Goal: Task Accomplishment & Management: Use online tool/utility

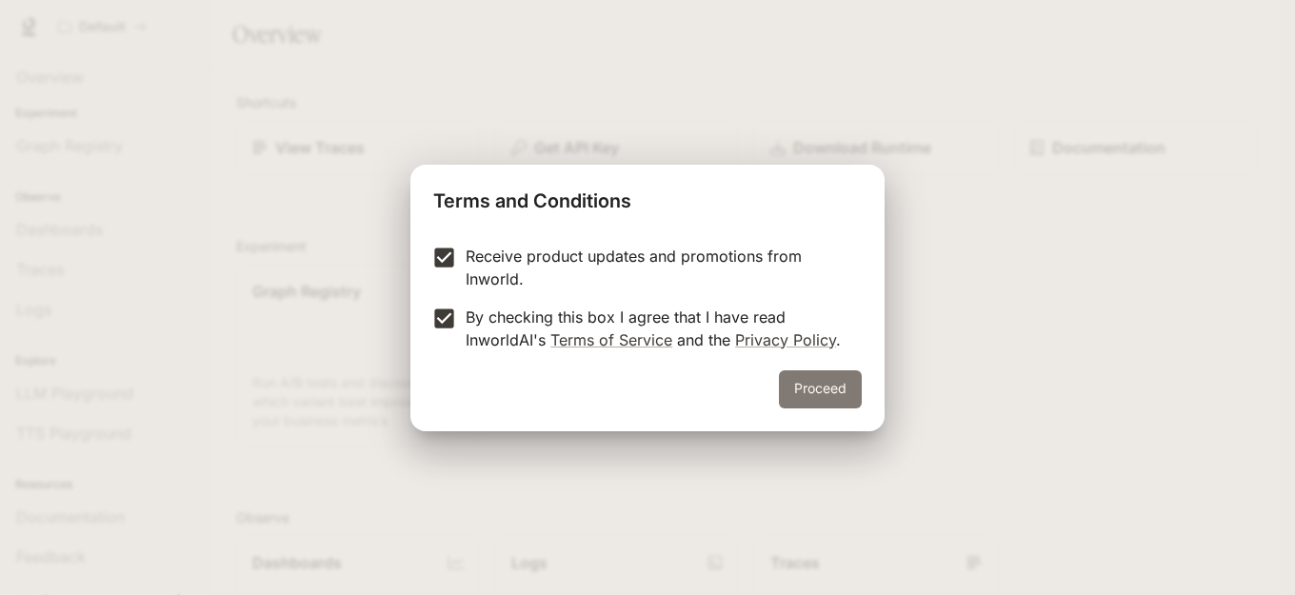
click at [789, 394] on button "Proceed" at bounding box center [820, 389] width 83 height 38
